Goal: Task Accomplishment & Management: Manage account settings

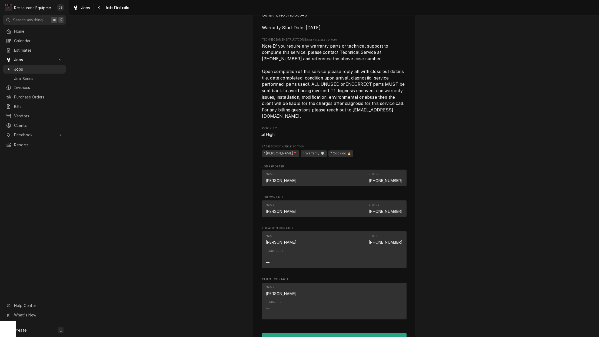
scroll to position [403, 0]
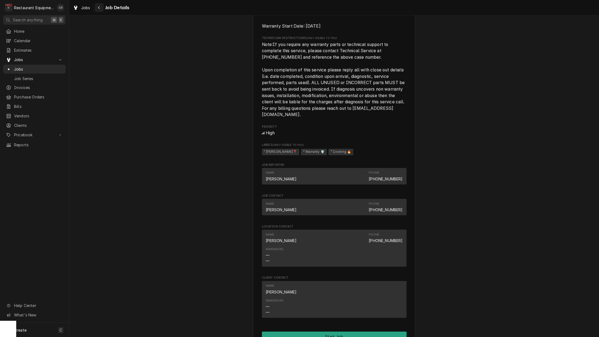
click at [98, 10] on div "Navigate back" at bounding box center [99, 7] width 5 height 5
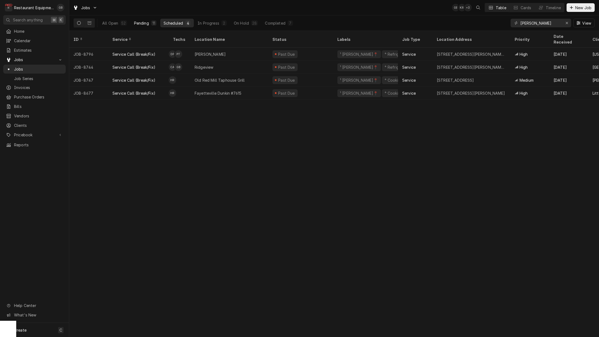
click at [142, 23] on div "Pending" at bounding box center [141, 23] width 15 height 6
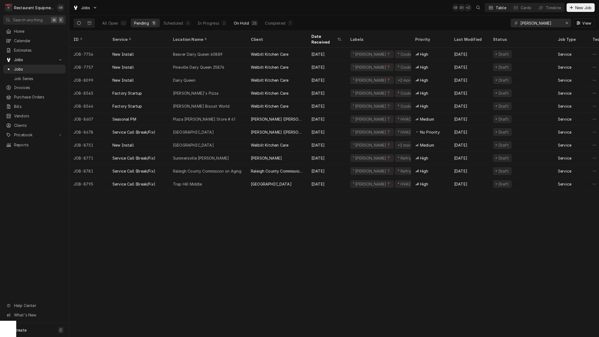
click at [236, 23] on div "On Hold" at bounding box center [241, 23] width 15 height 6
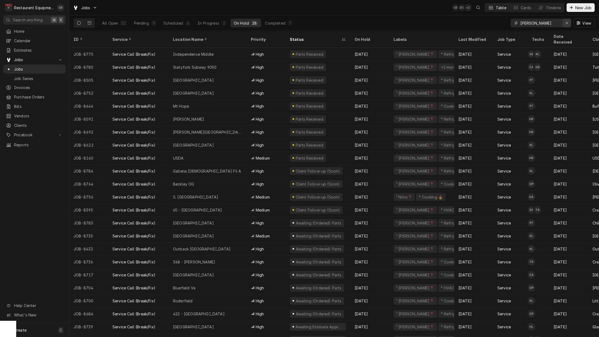
click at [568, 21] on icon "Erase input" at bounding box center [567, 23] width 3 height 4
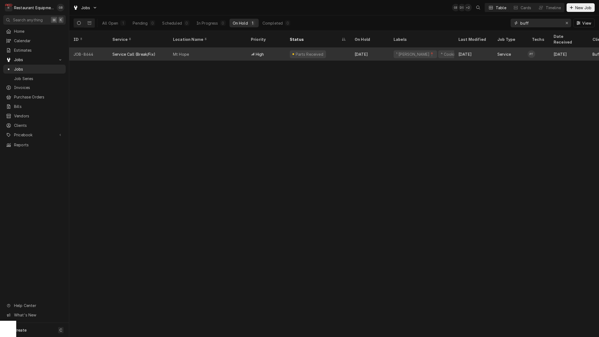
type input "buff"
click at [177, 51] on div "Mt Hope" at bounding box center [181, 54] width 16 height 6
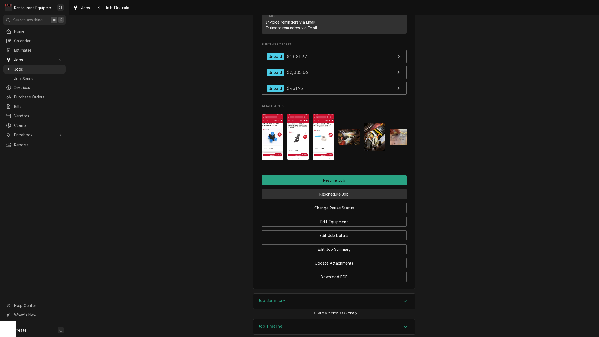
click at [334, 189] on button "Reschedule Job" at bounding box center [334, 194] width 145 height 10
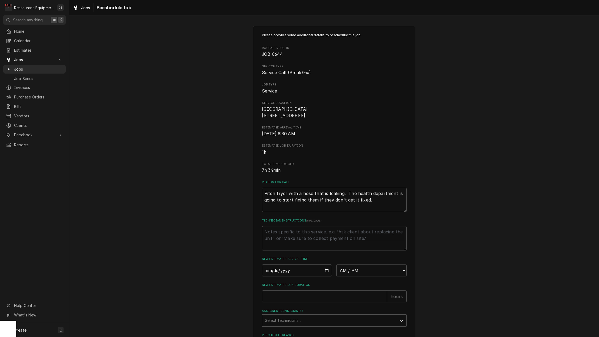
click at [277, 274] on input "Date" at bounding box center [297, 270] width 70 height 12
type input "[DATE]"
type textarea "x"
select select "08:15:00"
drag, startPoint x: 311, startPoint y: 302, endPoint x: 313, endPoint y: 302, distance: 2.7
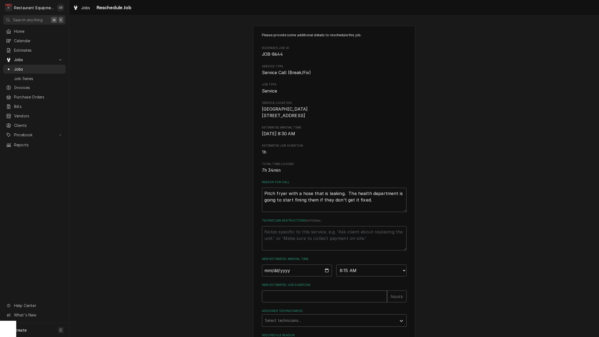
click at [313, 302] on input "New Estimated Job Duration" at bounding box center [324, 296] width 125 height 12
type textarea "x"
type input "1"
click at [307, 320] on div "Assigned Technician(s)" at bounding box center [329, 321] width 129 height 10
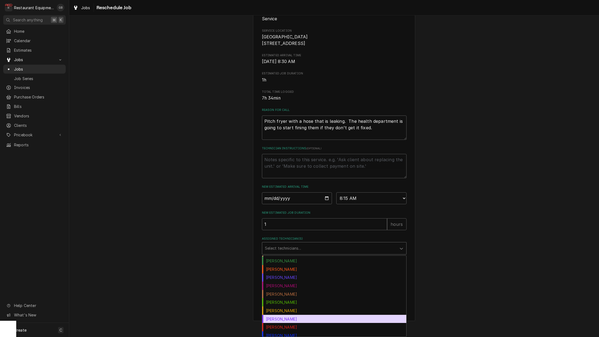
scroll to position [0, 0]
click at [283, 317] on div "Kaleb Lewis" at bounding box center [334, 319] width 144 height 8
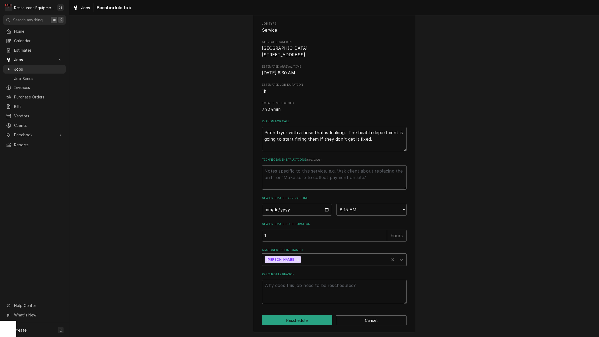
click at [283, 290] on textarea "Reschedule Reason" at bounding box center [334, 292] width 145 height 24
type textarea "x"
type textarea "p"
type textarea "x"
type textarea "ps"
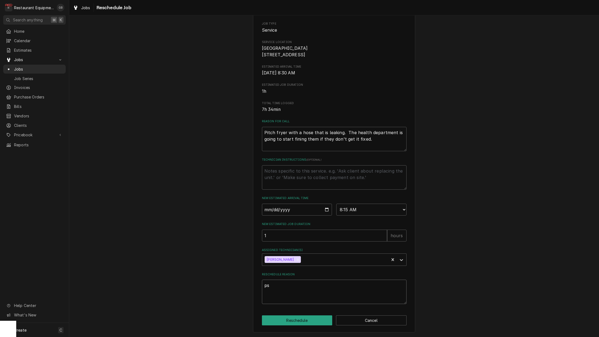
type textarea "x"
type textarea "p"
type textarea "x"
type textarea "pa"
type textarea "x"
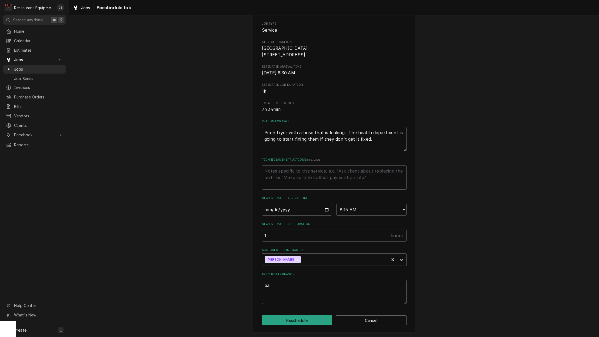
type textarea "par"
type textarea "x"
type textarea "part"
type textarea "x"
type textarea "parts"
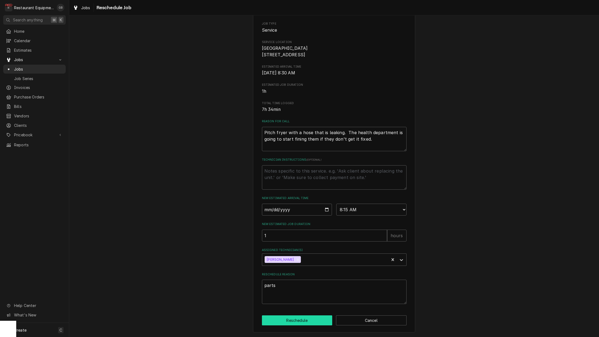
click at [303, 321] on button "Reschedule" at bounding box center [297, 320] width 71 height 10
type textarea "x"
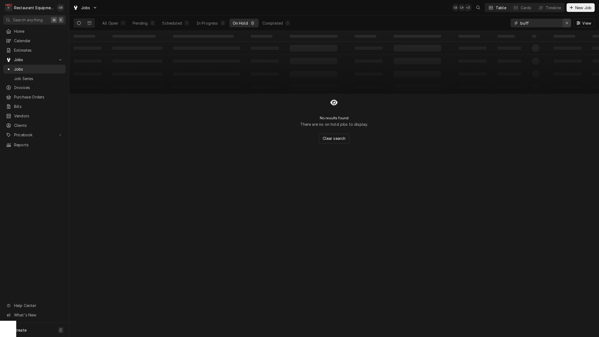
click at [566, 23] on icon "Erase input" at bounding box center [567, 23] width 3 height 4
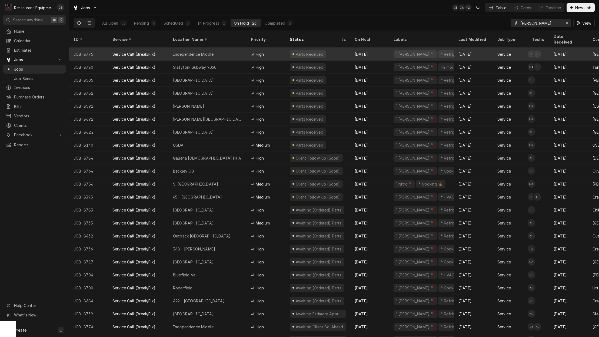
type input "beckley"
click at [215, 48] on div "Independence Middle" at bounding box center [208, 54] width 78 height 13
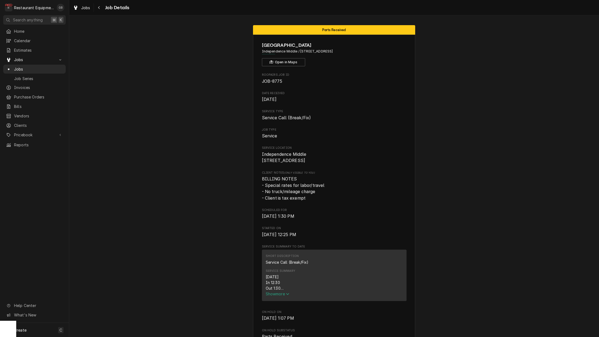
drag, startPoint x: 278, startPoint y: 294, endPoint x: 289, endPoint y: 296, distance: 11.4
click at [286, 295] on span "Show more" at bounding box center [278, 293] width 24 height 5
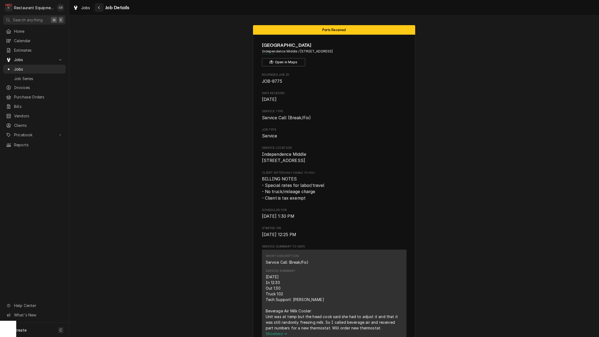
click at [100, 8] on icon "Navigate back" at bounding box center [99, 8] width 2 height 4
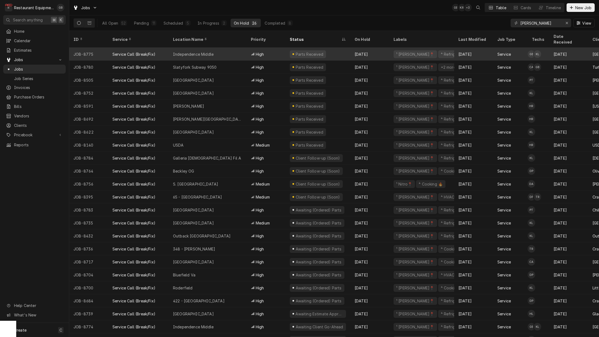
click at [193, 51] on div "Independence Middle" at bounding box center [193, 54] width 41 height 6
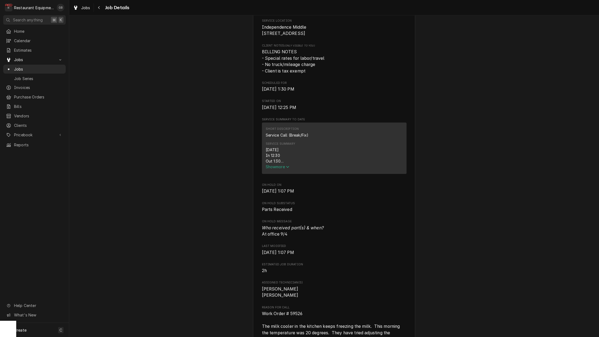
click at [275, 176] on div "Short Description Service Call (Break/Fix) Service Summary 9/4/25 In 12:30 Out …" at bounding box center [334, 149] width 145 height 54
click at [279, 169] on span "Show more" at bounding box center [278, 167] width 24 height 5
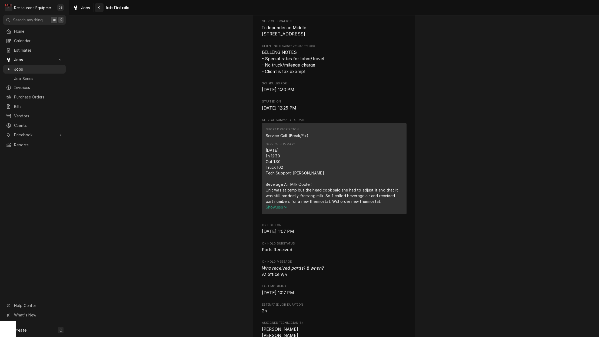
click at [98, 9] on icon "Navigate back" at bounding box center [99, 8] width 2 height 4
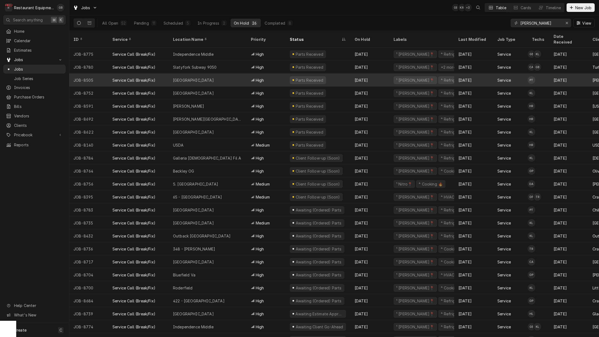
click at [213, 74] on div "Princeton" at bounding box center [208, 80] width 78 height 13
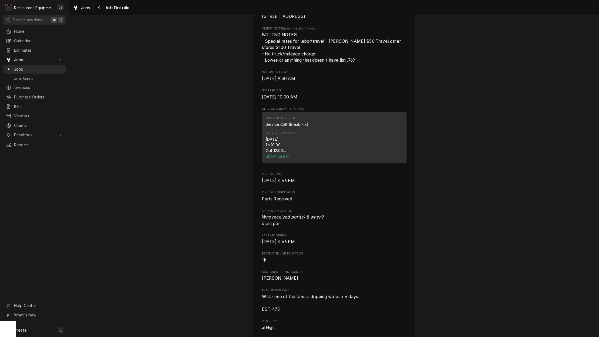
scroll to position [145, 0]
click at [274, 156] on span "Show more" at bounding box center [278, 155] width 24 height 5
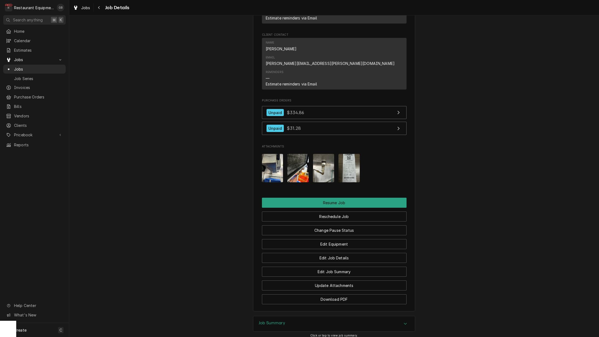
scroll to position [671, 0]
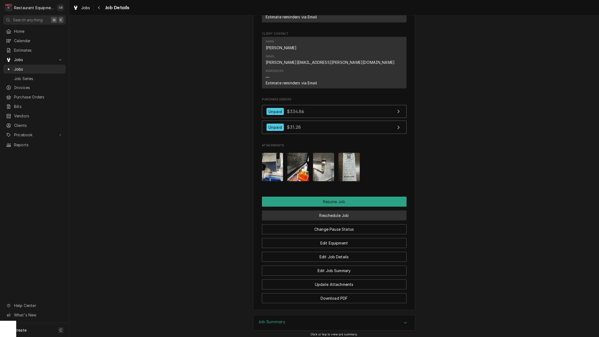
click at [339, 210] on button "Reschedule Job" at bounding box center [334, 215] width 145 height 10
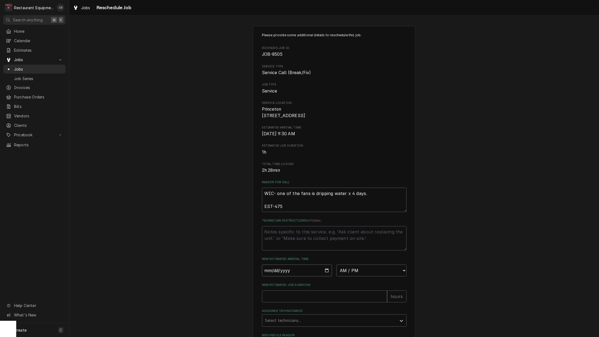
click at [271, 276] on input "Date" at bounding box center [297, 270] width 70 height 12
type input "[DATE]"
type textarea "x"
select select "08:15:00"
click at [290, 301] on input "New Estimated Job Duration" at bounding box center [324, 296] width 125 height 12
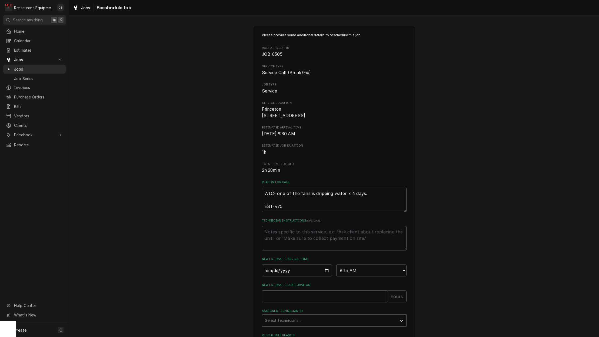
type textarea "x"
type input "2"
click at [318, 324] on div "Assigned Technician(s)" at bounding box center [329, 321] width 129 height 10
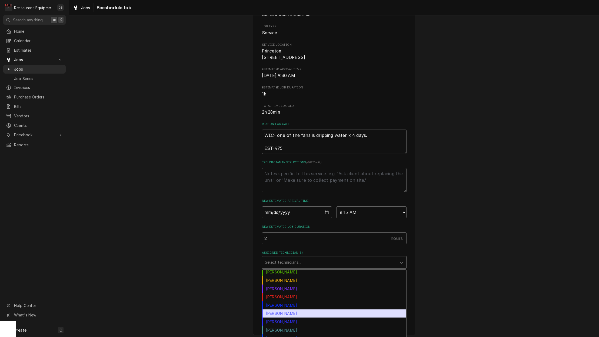
scroll to position [60, 0]
click at [296, 316] on div "Paxton Turner" at bounding box center [334, 313] width 144 height 8
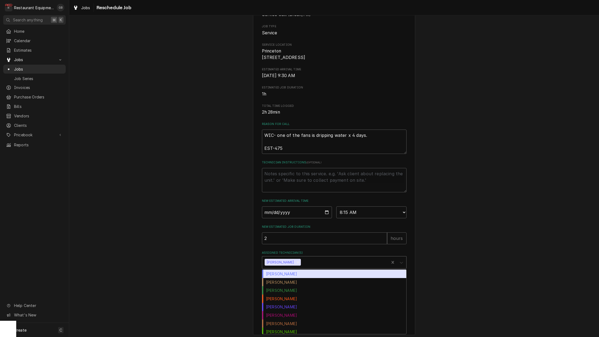
click at [399, 265] on icon "Assigned Technician(s)" at bounding box center [401, 262] width 5 height 5
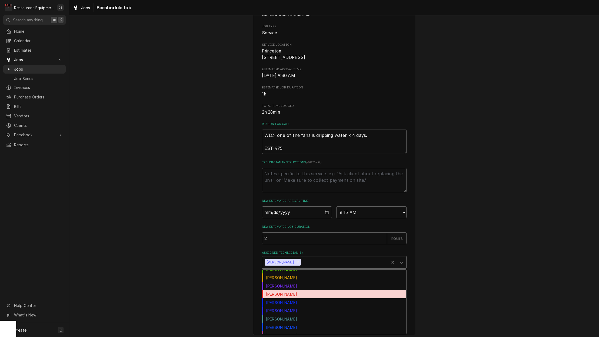
scroll to position [63, 0]
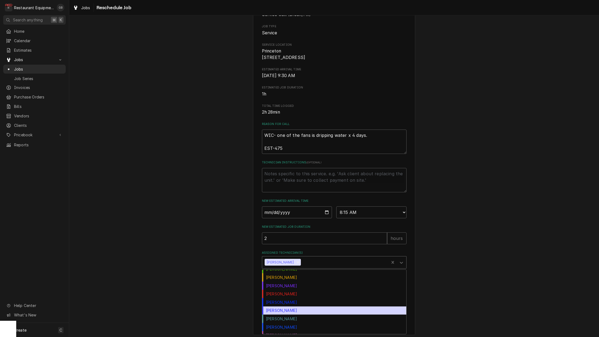
click at [292, 313] on div "Thomas Ross" at bounding box center [334, 310] width 144 height 8
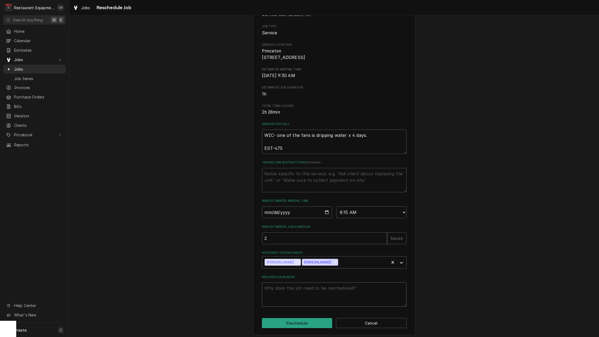
click at [288, 299] on textarea "Reschedule Reason" at bounding box center [334, 294] width 145 height 24
type textarea "x"
type textarea "p"
type textarea "x"
type textarea "pa"
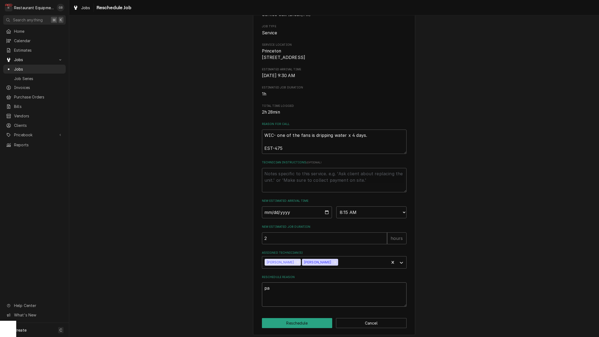
type textarea "x"
type textarea "par"
type textarea "x"
type textarea "part"
type textarea "x"
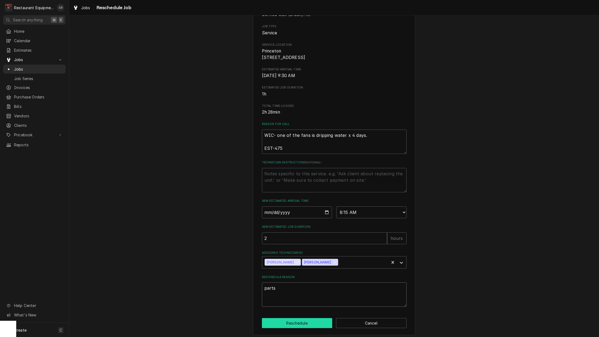
type textarea "parts"
click at [305, 321] on button "Reschedule" at bounding box center [297, 323] width 71 height 10
type textarea "x"
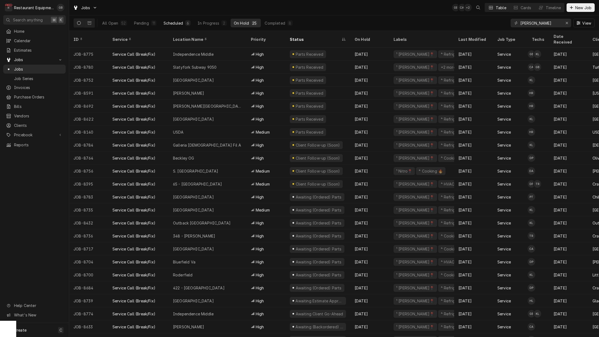
click at [189, 24] on div "6" at bounding box center [187, 23] width 3 height 6
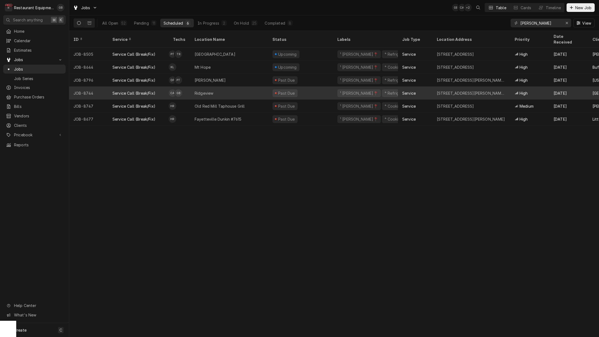
click at [224, 87] on div "Ridgeview" at bounding box center [229, 93] width 78 height 13
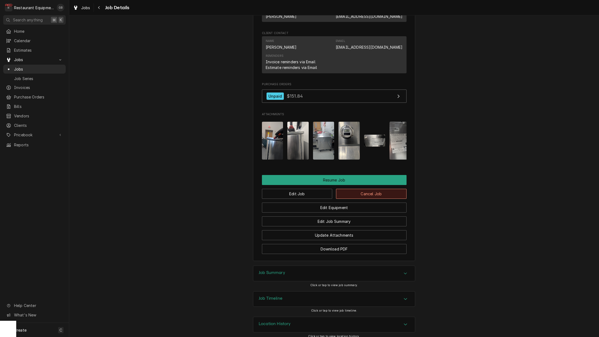
scroll to position [539, 0]
click at [307, 190] on button "Edit Job" at bounding box center [297, 194] width 71 height 10
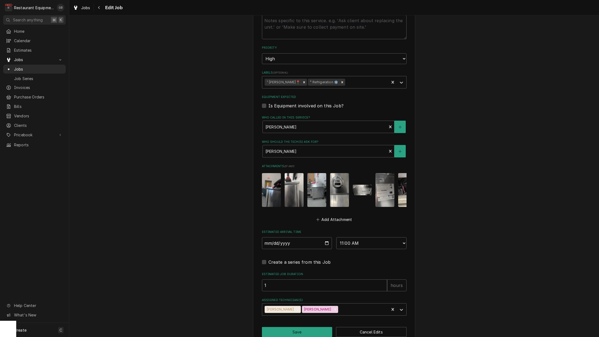
scroll to position [325, 0]
click at [332, 306] on div "Remove Gary Beaver" at bounding box center [335, 309] width 6 height 7
click at [297, 309] on icon "Remove Chuck Almond" at bounding box center [298, 310] width 2 height 2
type textarea "x"
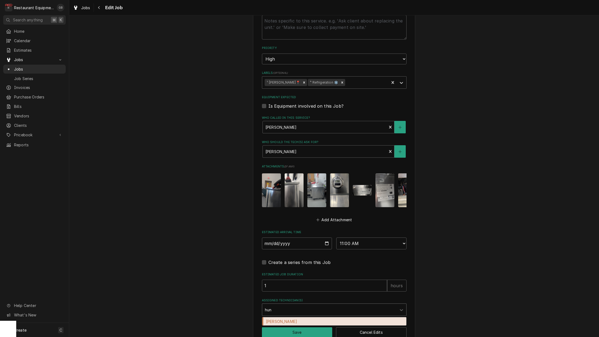
type input "[PERSON_NAME]"
click at [298, 317] on div "[PERSON_NAME]" at bounding box center [334, 321] width 144 height 8
type textarea "x"
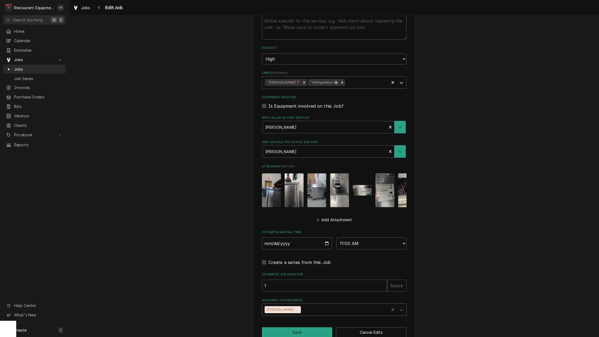
type textarea "x"
click at [290, 240] on fieldset "Job Details Job Source Direct (Phone/Email/etc.) Service Channel Corrigo Ecotra…" at bounding box center [334, 68] width 145 height 496
click at [282, 237] on input "2025-09-04" at bounding box center [297, 243] width 70 height 12
type input "2025-09-05"
type textarea "x"
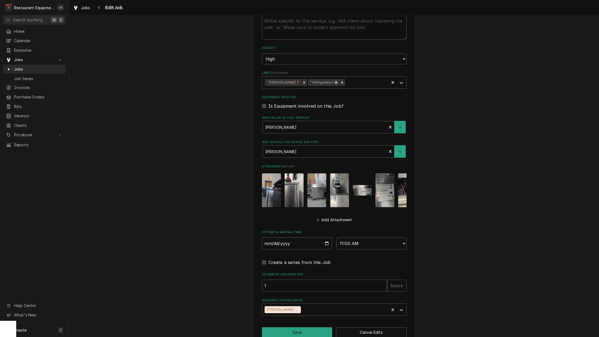
click at [315, 259] on label "Create a series from this Job" at bounding box center [299, 262] width 62 height 6
click at [315, 259] on input "Job Create/Update Form" at bounding box center [340, 265] width 145 height 12
checkbox input "true"
type textarea "x"
click at [280, 259] on label "Create a series from this Job" at bounding box center [299, 262] width 62 height 6
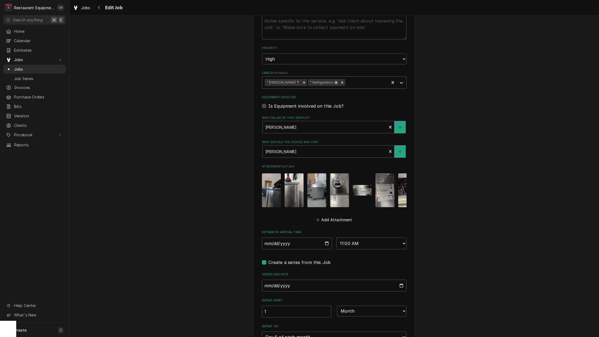
click at [280, 259] on input "Job Create/Update Form" at bounding box center [340, 265] width 145 height 12
checkbox input "false"
click at [306, 327] on button "Save" at bounding box center [297, 332] width 71 height 10
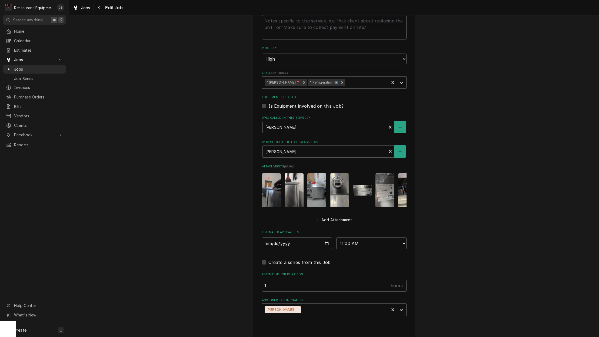
type textarea "x"
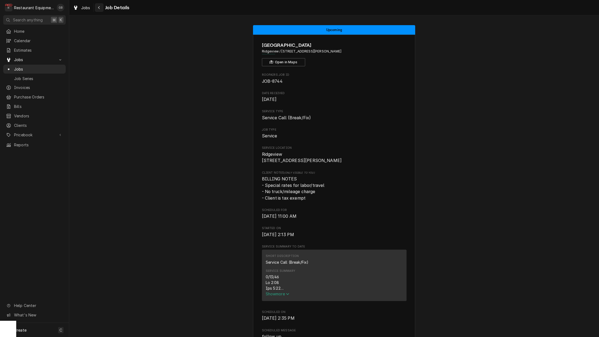
click at [100, 5] on button "Navigate back" at bounding box center [99, 7] width 9 height 9
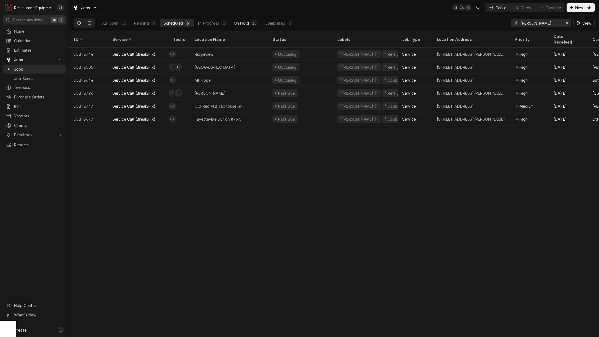
click at [245, 25] on div "On Hold" at bounding box center [241, 23] width 15 height 6
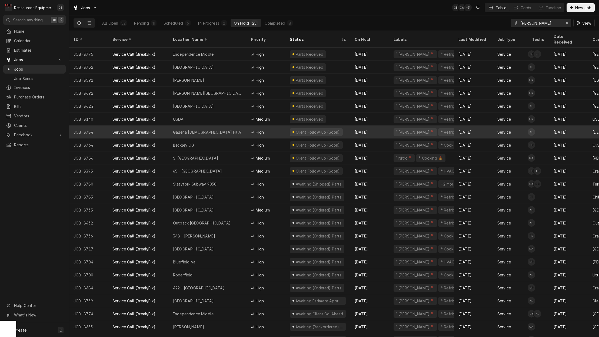
click at [200, 129] on div "Galleria [DEMOGRAPHIC_DATA] Fil A" at bounding box center [207, 132] width 68 height 6
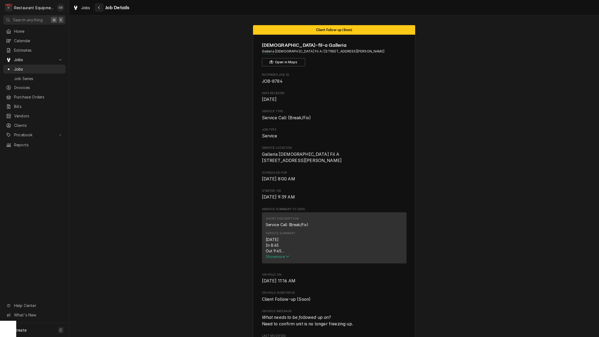
click at [102, 7] on div "Navigate back" at bounding box center [99, 7] width 5 height 5
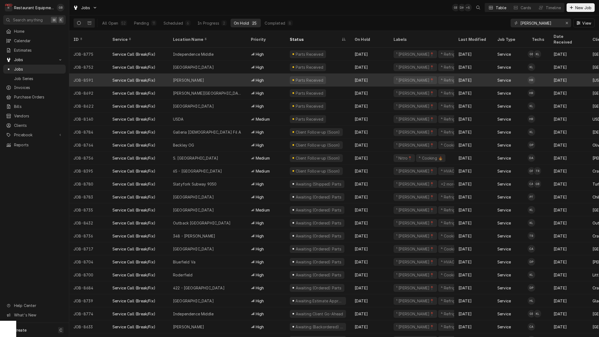
click at [202, 75] on div "[PERSON_NAME]" at bounding box center [208, 80] width 78 height 13
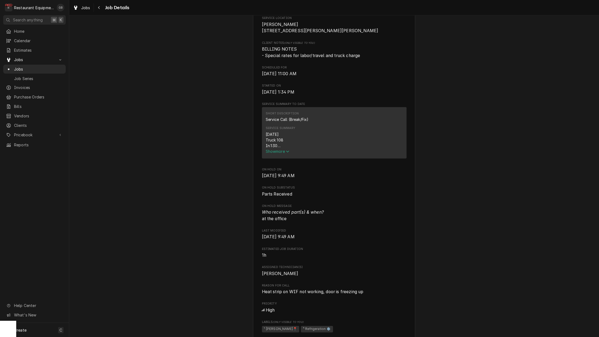
scroll to position [138, 0]
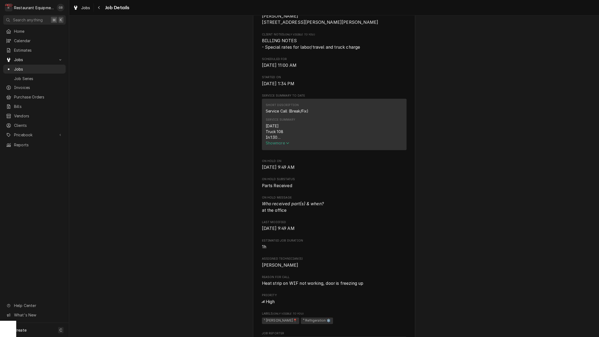
click at [279, 144] on span "Show more" at bounding box center [278, 143] width 24 height 5
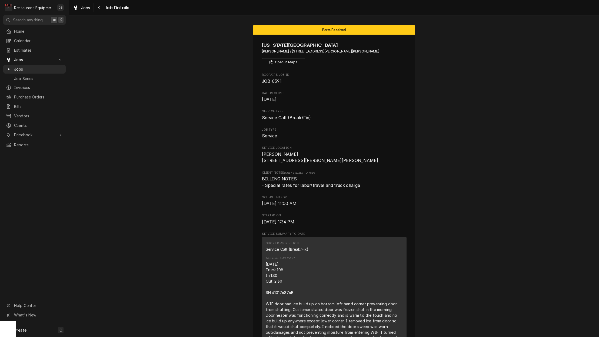
scroll to position [0, 0]
click at [100, 9] on icon "Navigate back" at bounding box center [99, 7] width 2 height 3
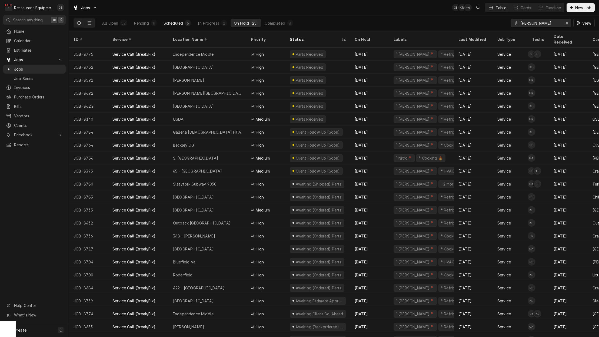
click at [188, 22] on div "6" at bounding box center [187, 23] width 3 height 6
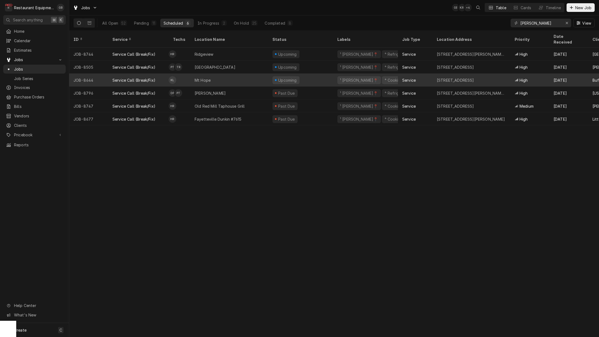
click at [217, 77] on div "Mt Hope" at bounding box center [229, 80] width 78 height 13
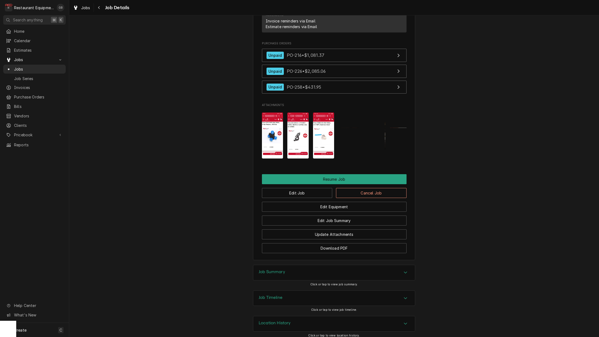
scroll to position [574, 0]
click at [315, 190] on button "Edit Job" at bounding box center [297, 193] width 71 height 10
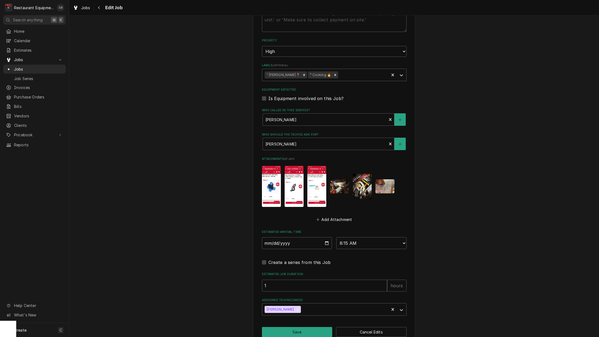
scroll to position [280, 0]
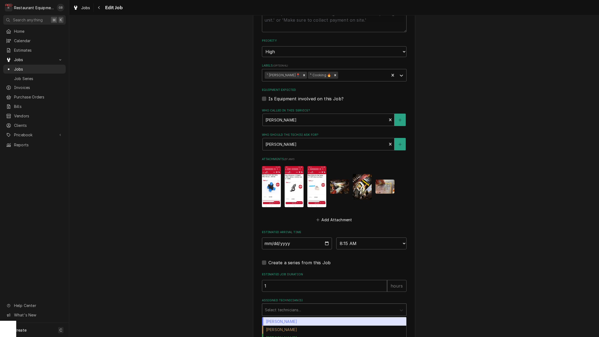
click at [403, 309] on icon "Assigned Technician(s)" at bounding box center [401, 310] width 3 height 2
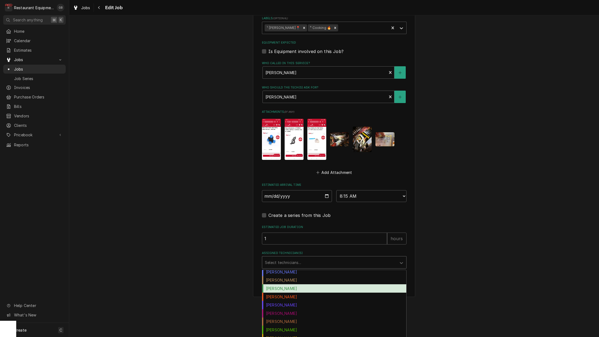
scroll to position [0, 0]
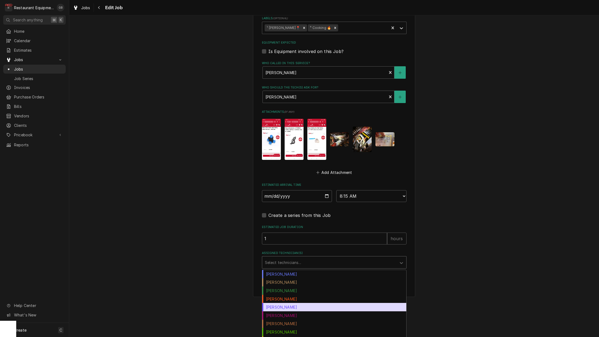
click at [296, 303] on div "Donovan Pruitt" at bounding box center [334, 307] width 144 height 8
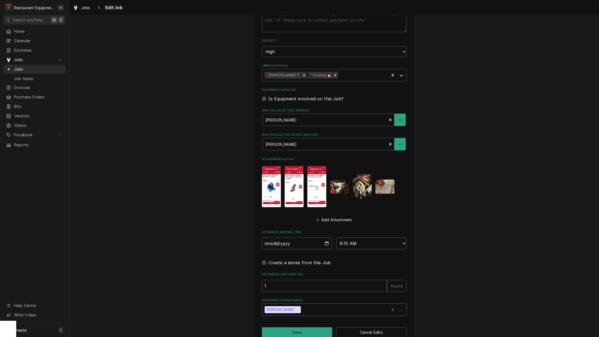
click at [402, 307] on icon "Assigned Technician(s)" at bounding box center [401, 309] width 5 height 5
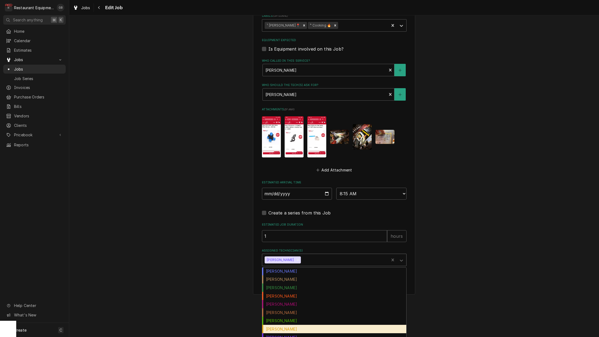
scroll to position [0, 0]
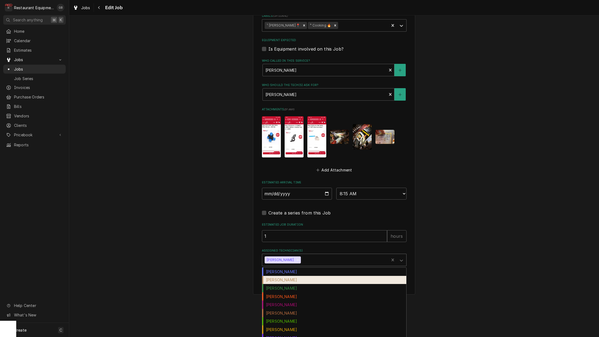
click at [293, 276] on div "Chuck Almond" at bounding box center [334, 280] width 144 height 8
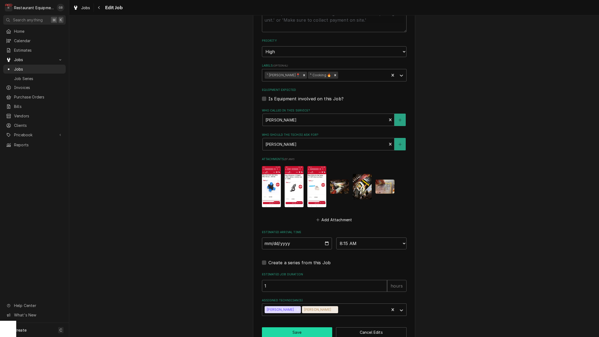
click at [303, 327] on button "Save" at bounding box center [297, 332] width 71 height 10
type textarea "x"
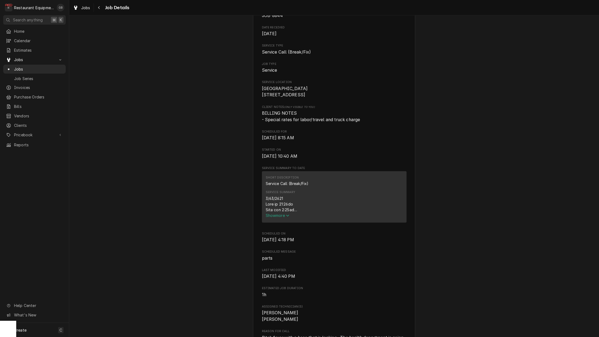
scroll to position [64, 0]
click at [99, 7] on icon "Navigate back" at bounding box center [99, 7] width 2 height 3
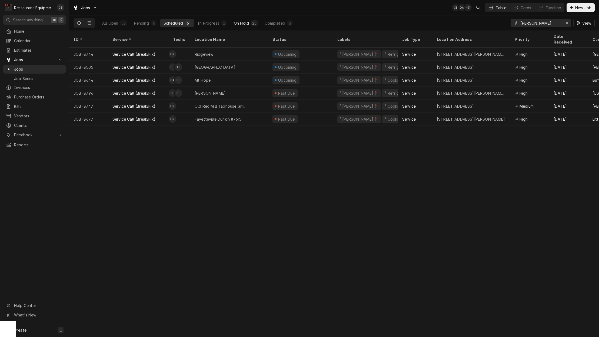
click at [252, 24] on div "25" at bounding box center [254, 23] width 4 height 6
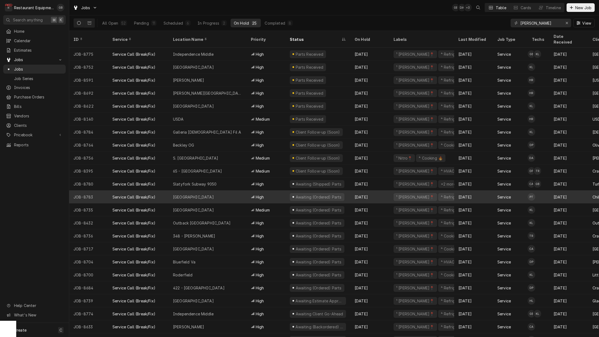
click at [214, 193] on div "Princeton" at bounding box center [208, 196] width 78 height 13
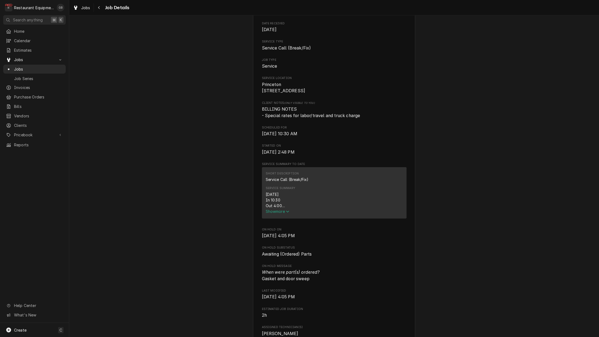
scroll to position [74, 0]
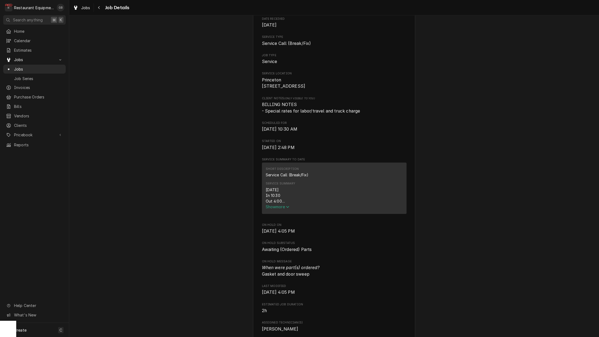
click at [282, 209] on span "Show more" at bounding box center [278, 206] width 24 height 5
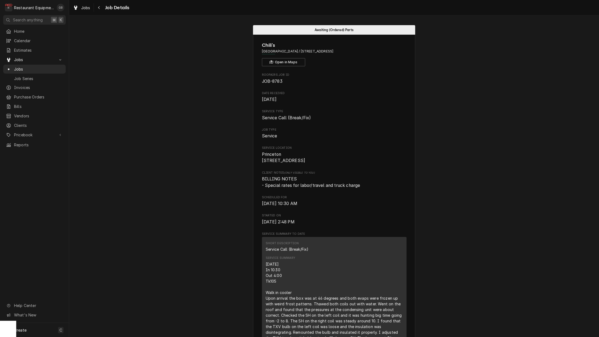
scroll to position [0, 0]
click at [98, 9] on icon "Navigate back" at bounding box center [99, 8] width 2 height 4
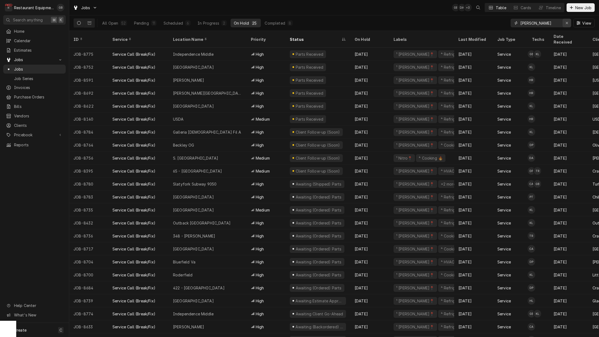
click at [563, 25] on button "Erase input" at bounding box center [567, 23] width 9 height 9
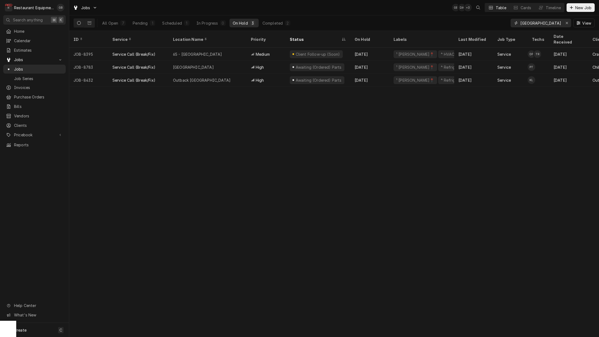
type input "[GEOGRAPHIC_DATA]"
drag, startPoint x: 563, startPoint y: 25, endPoint x: 174, endPoint y: 25, distance: 388.8
click at [174, 25] on div "Scheduled" at bounding box center [171, 23] width 19 height 6
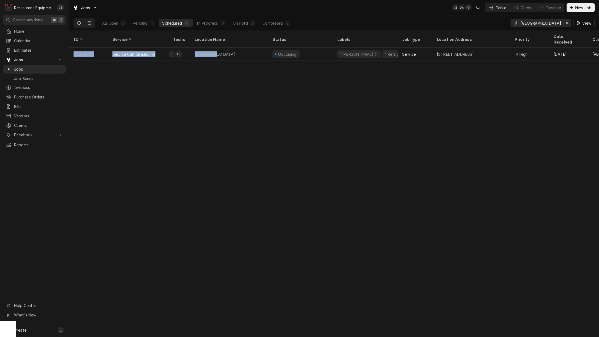
drag, startPoint x: 225, startPoint y: 52, endPoint x: 230, endPoint y: 56, distance: 6.8
click at [230, 56] on div "ID Service Techs Location Name Status Labels Job Type Location Address Priority…" at bounding box center [334, 184] width 530 height 306
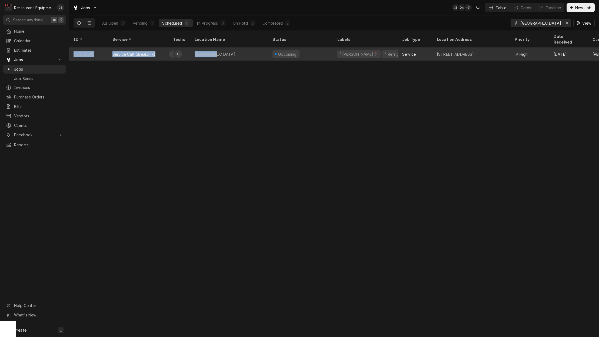
click at [223, 48] on div "[GEOGRAPHIC_DATA]" at bounding box center [229, 54] width 78 height 13
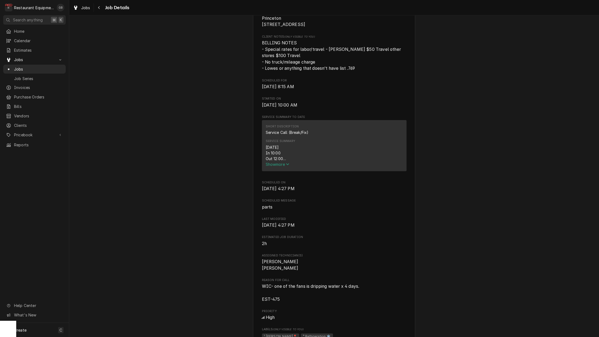
scroll to position [147, 0]
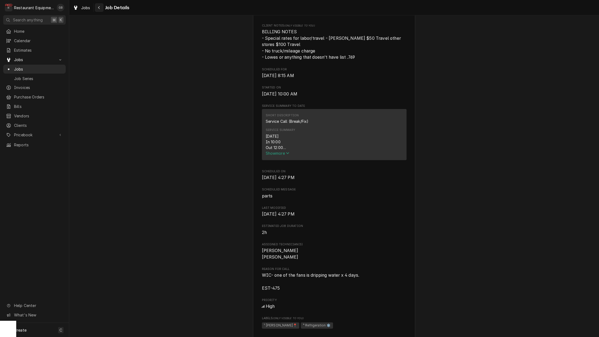
click at [99, 7] on icon "Navigate back" at bounding box center [99, 7] width 2 height 3
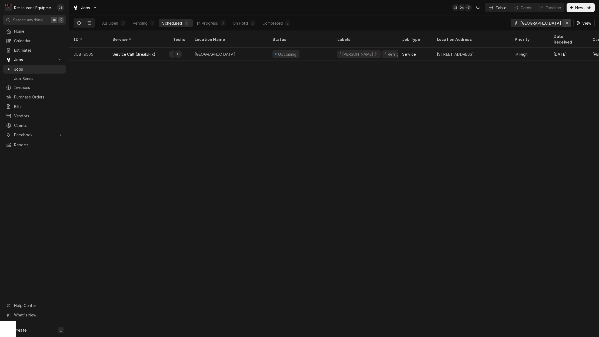
click at [567, 23] on icon "Erase input" at bounding box center [567, 23] width 3 height 4
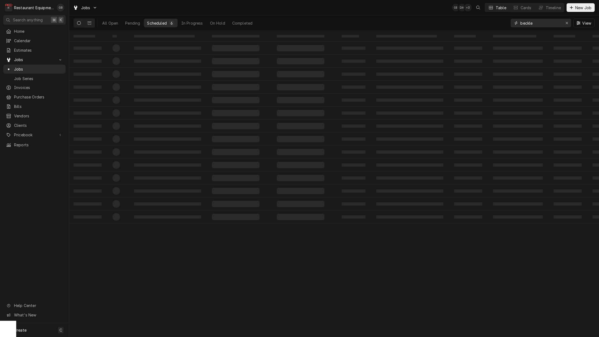
type input "[PERSON_NAME]"
